Goal: Task Accomplishment & Management: Manage account settings

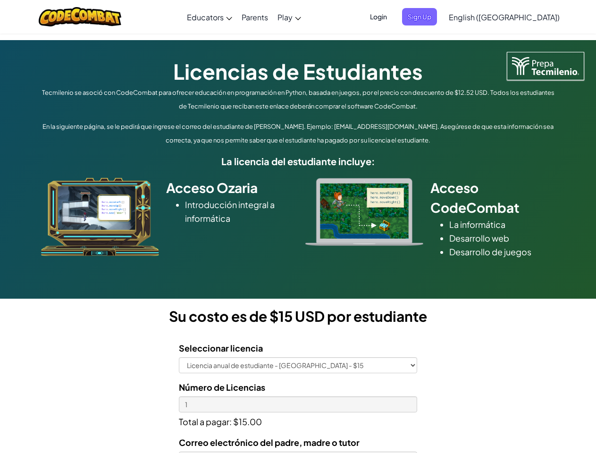
click at [298, 226] on div at bounding box center [364, 212] width 132 height 68
click at [392, 17] on span "Login" at bounding box center [378, 16] width 28 height 17
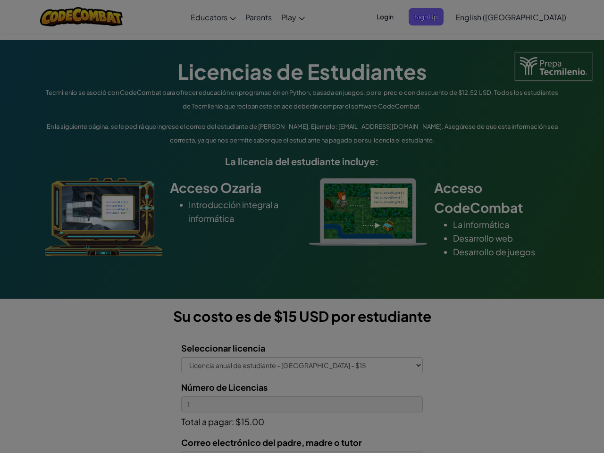
click at [0, 0] on input "Email or Username :" at bounding box center [0, 0] width 0 height 0
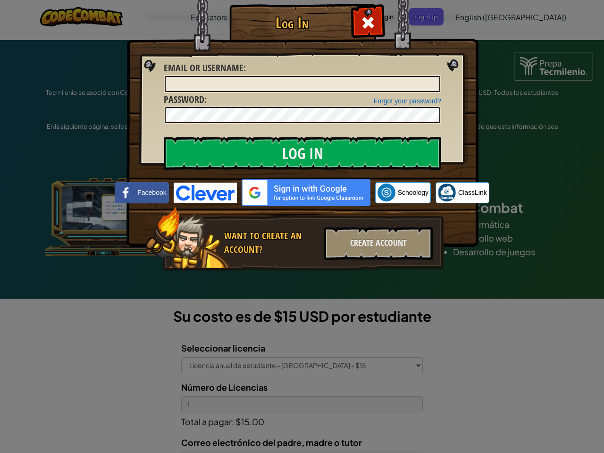
click at [477, 17] on div "Log In Unknown Error Email or Username : Forgot your password? Password : Log I…" at bounding box center [302, 226] width 604 height 453
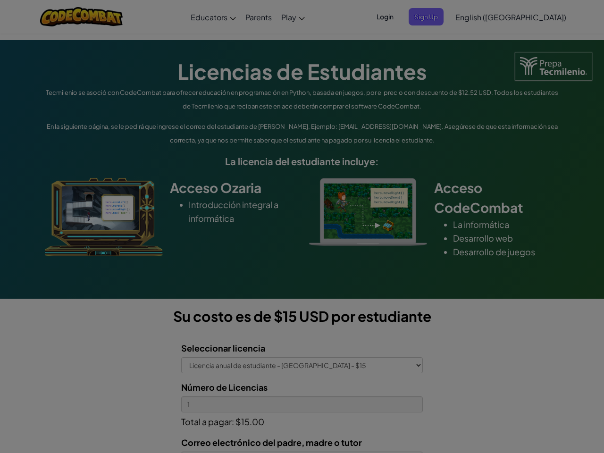
click at [477, 17] on div "Log In Unknown Error Email or Username : Forgot your password? Password : Log I…" at bounding box center [302, 226] width 604 height 453
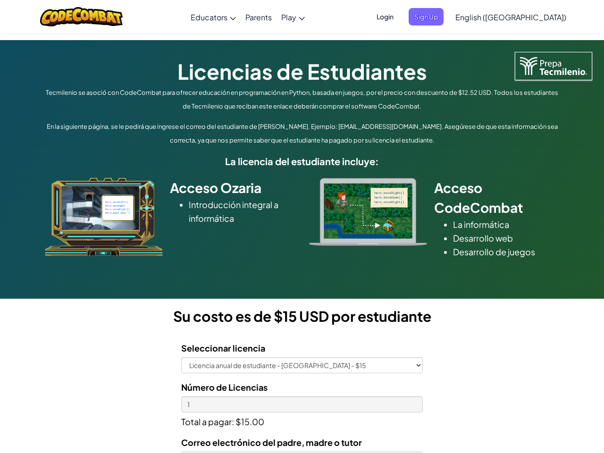
click at [527, 17] on div at bounding box center [302, 226] width 604 height 453
